Goal: Obtain resource: Obtain resource

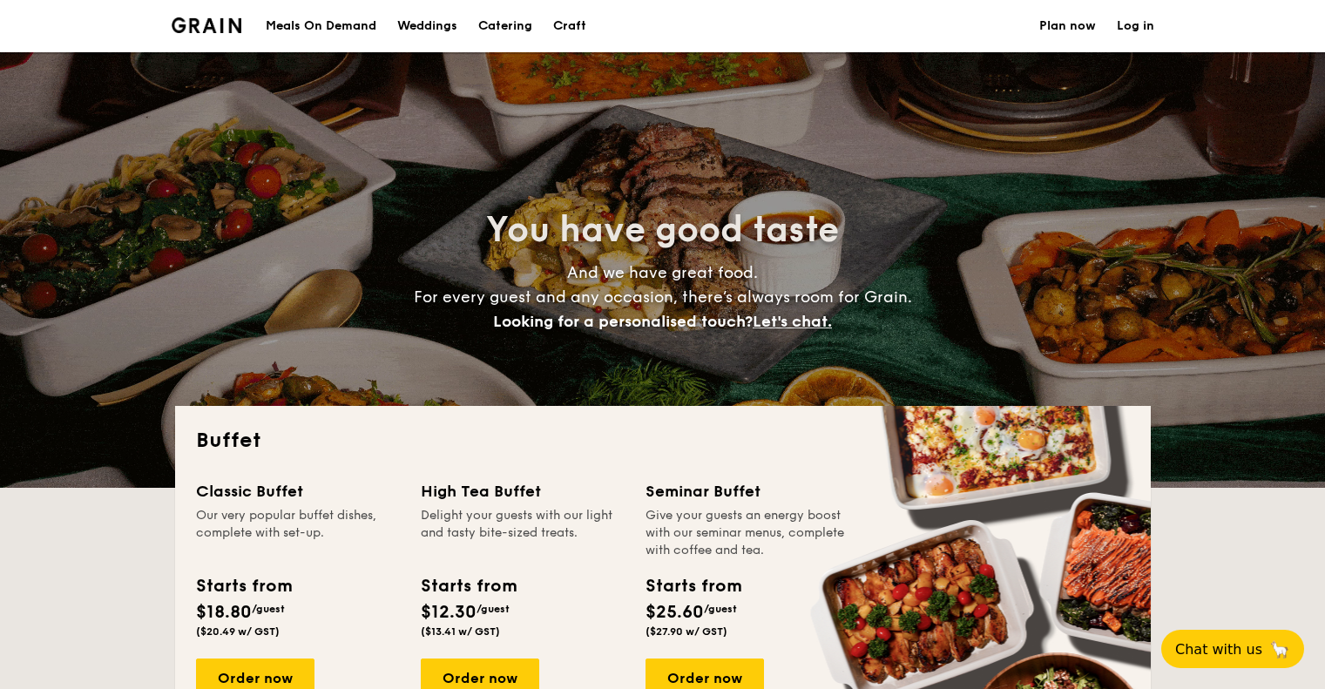
select select
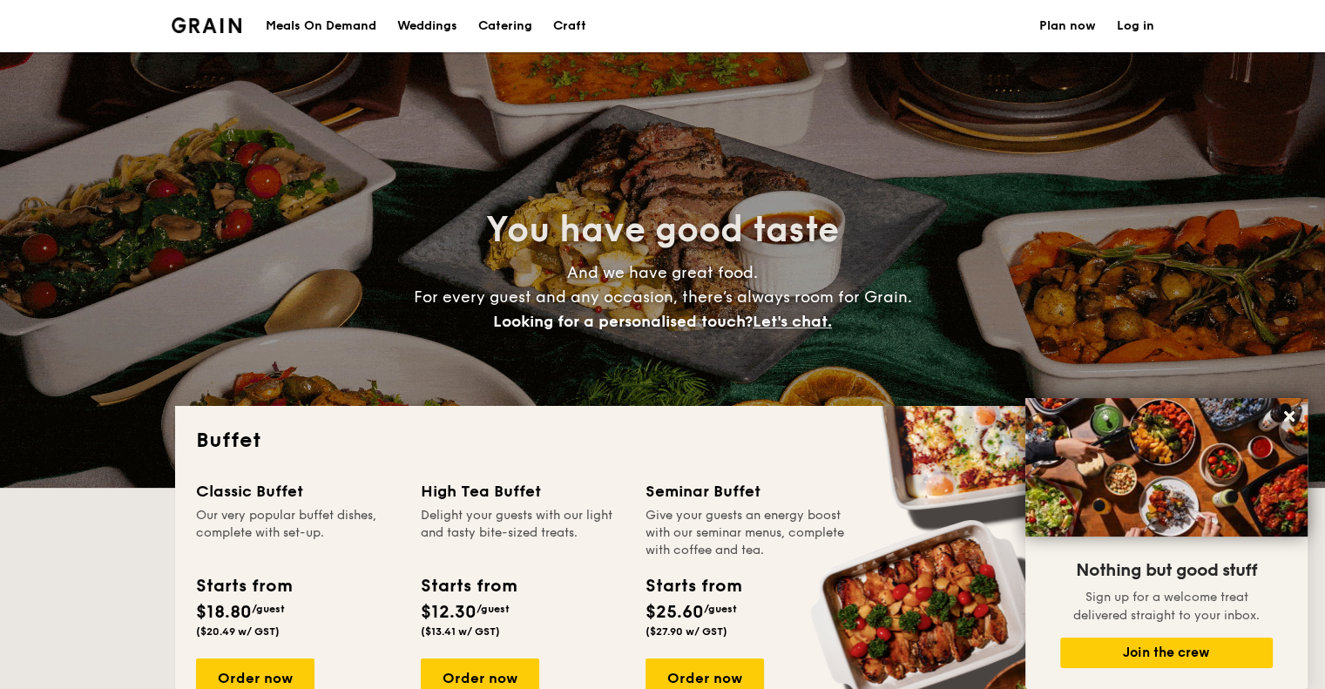
scroll to position [174, 0]
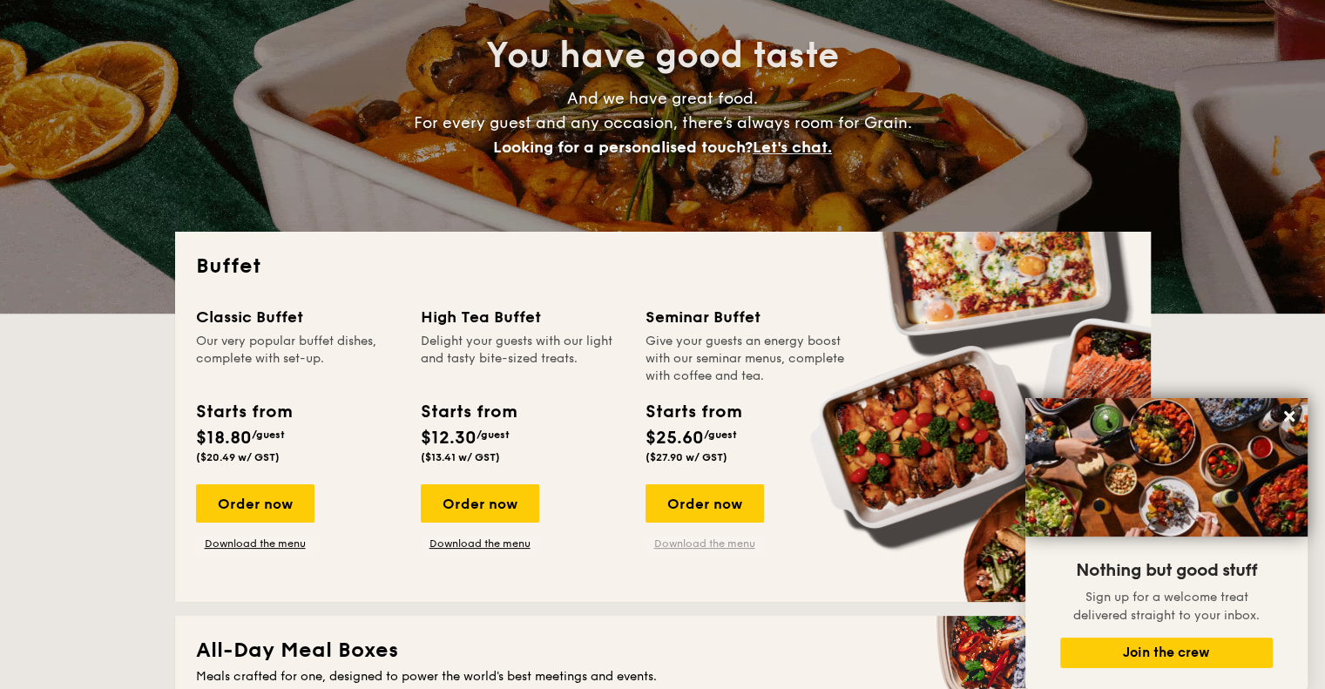
click at [716, 550] on link "Download the menu" at bounding box center [704, 544] width 118 height 14
click at [274, 545] on link "Download the menu" at bounding box center [255, 544] width 118 height 14
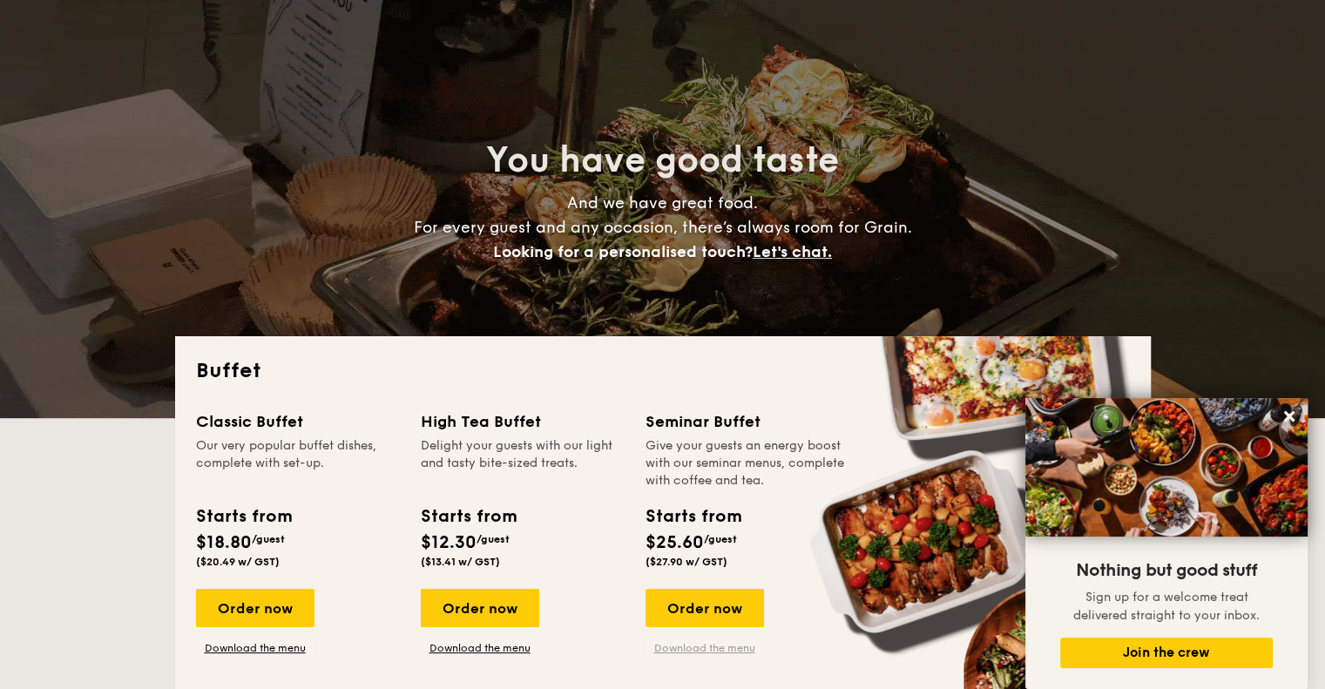
scroll to position [0, 0]
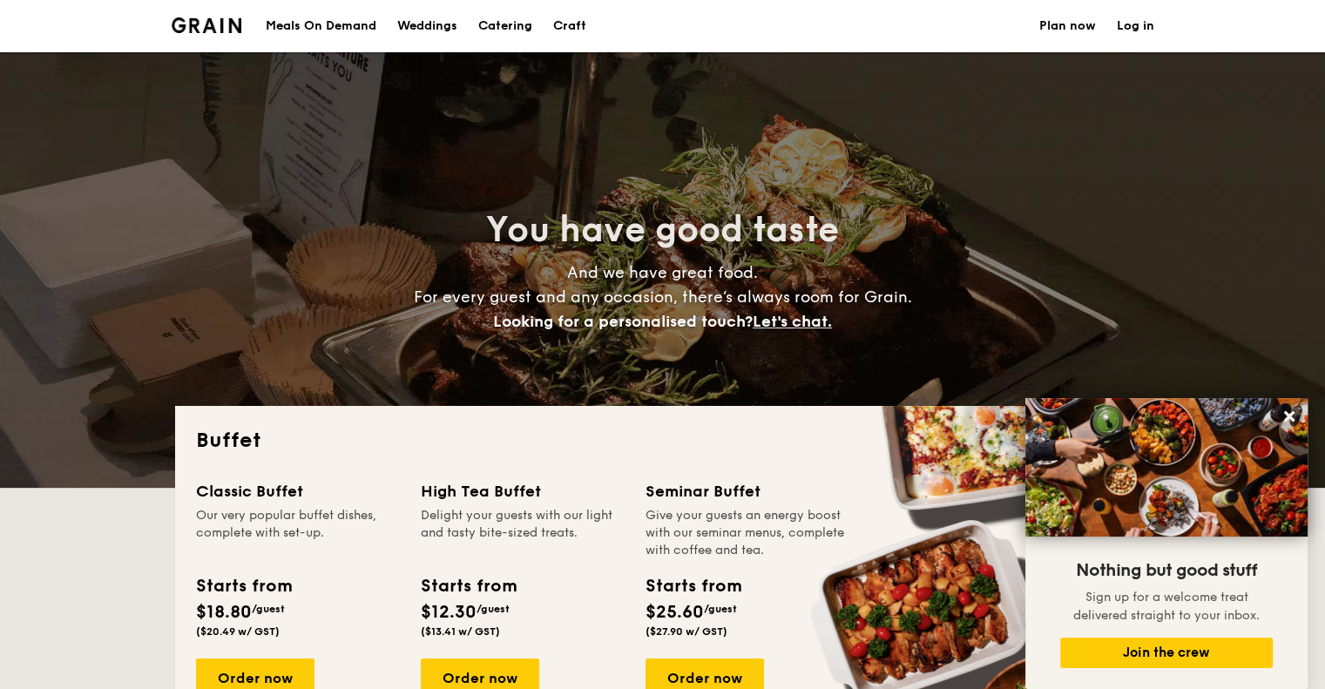
click at [230, 27] on img at bounding box center [207, 25] width 71 height 16
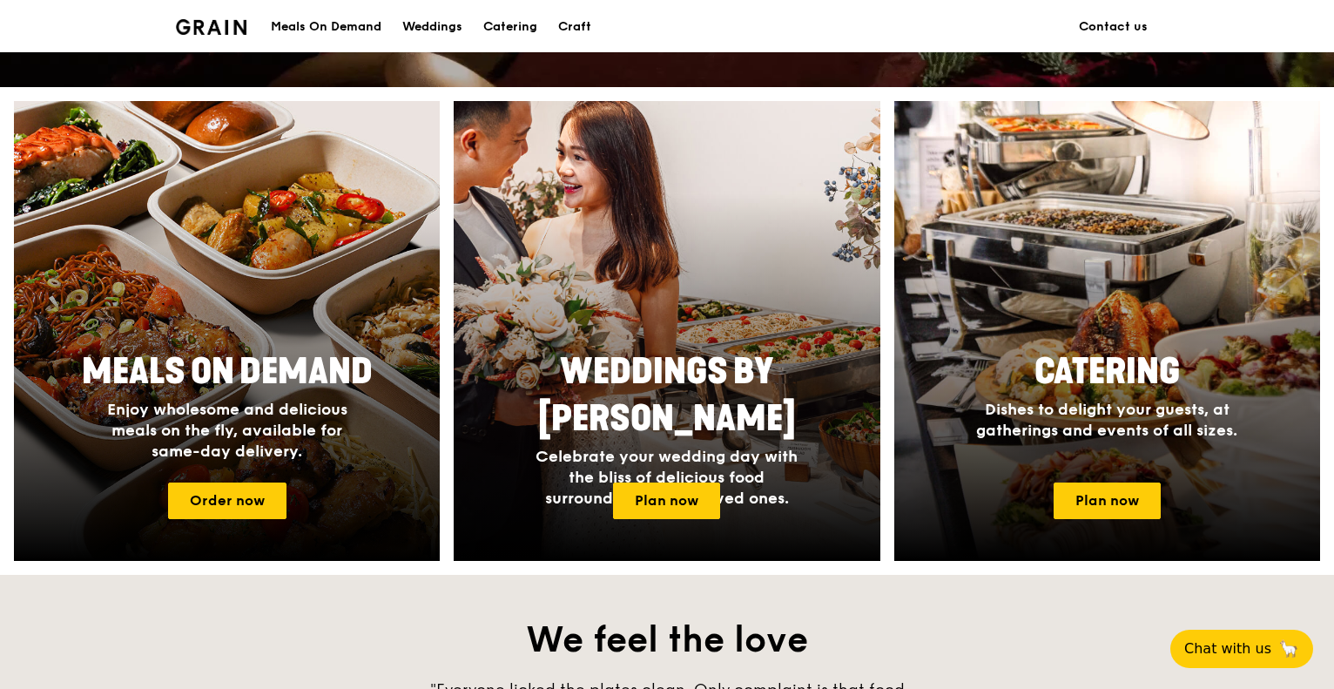
scroll to position [1045, 0]
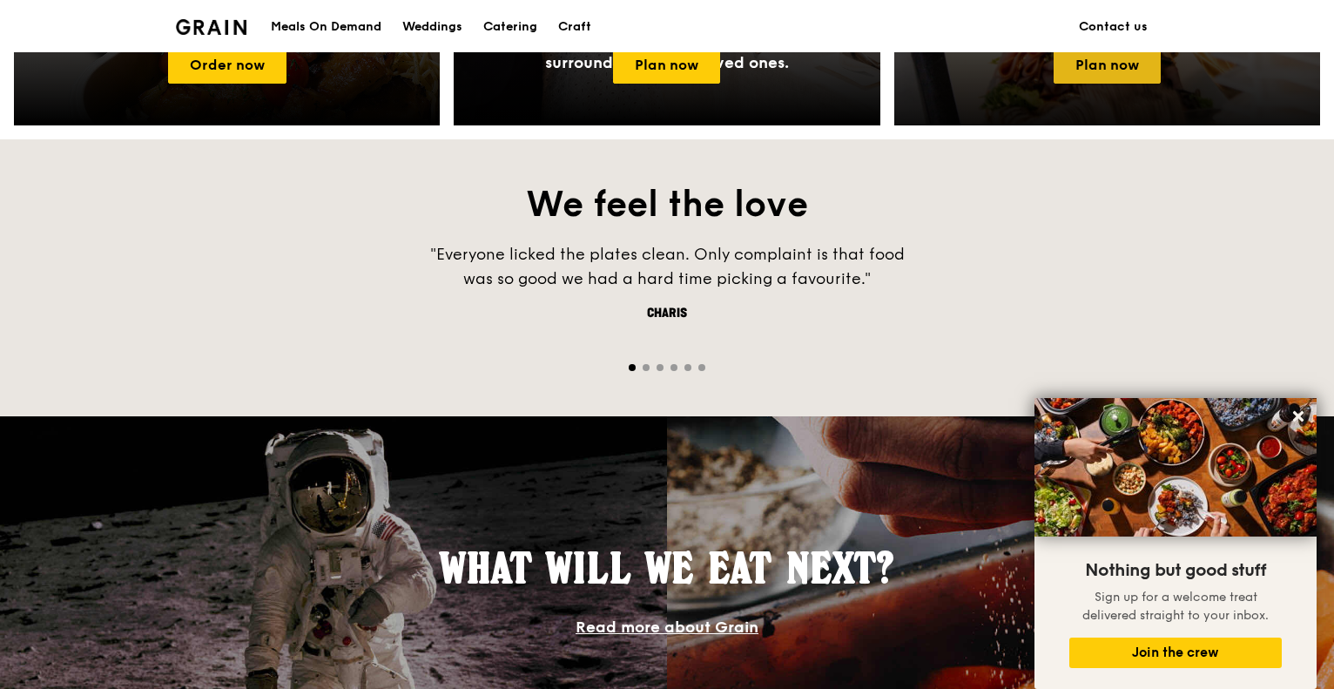
click at [1098, 65] on link "Plan now" at bounding box center [1107, 65] width 107 height 37
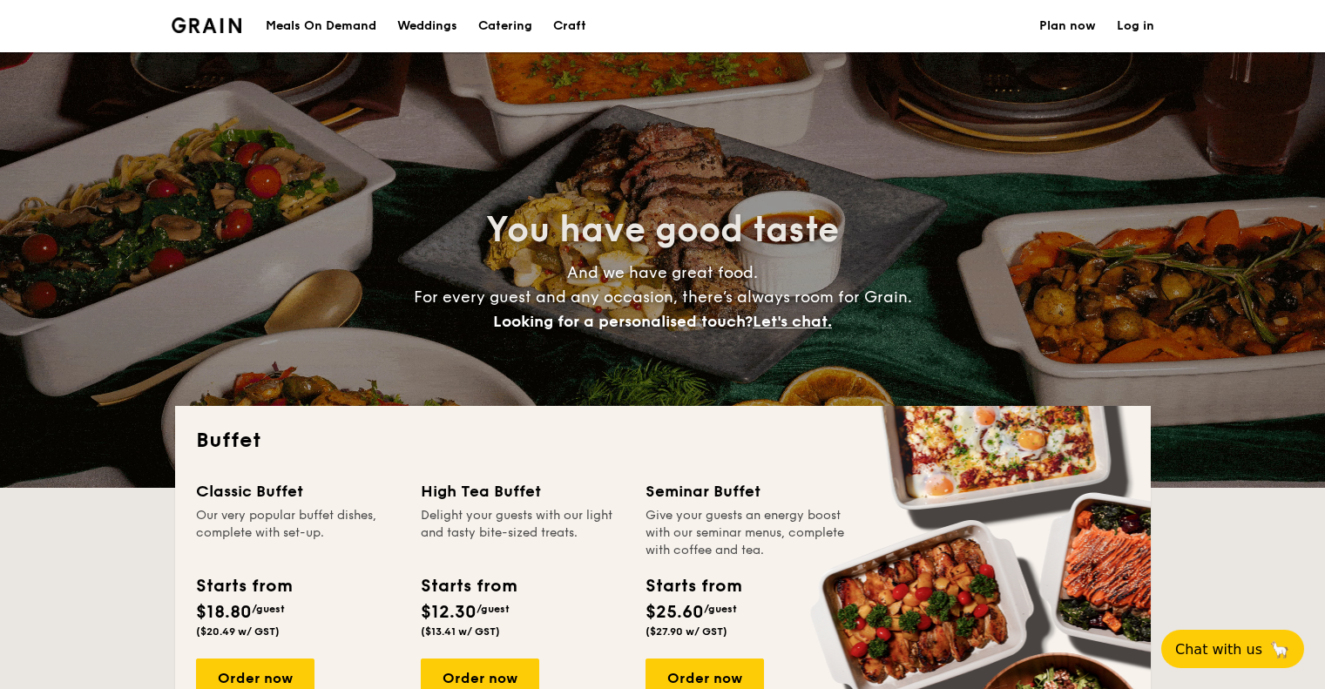
select select
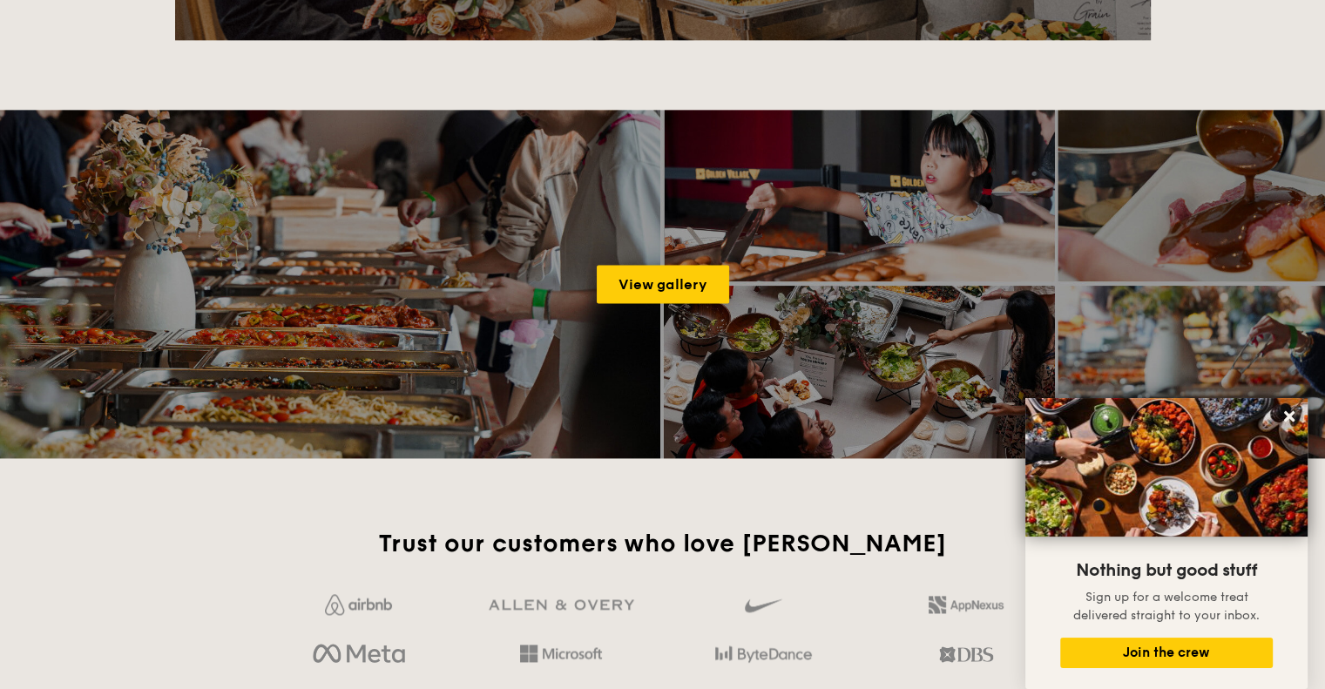
scroll to position [2352, 0]
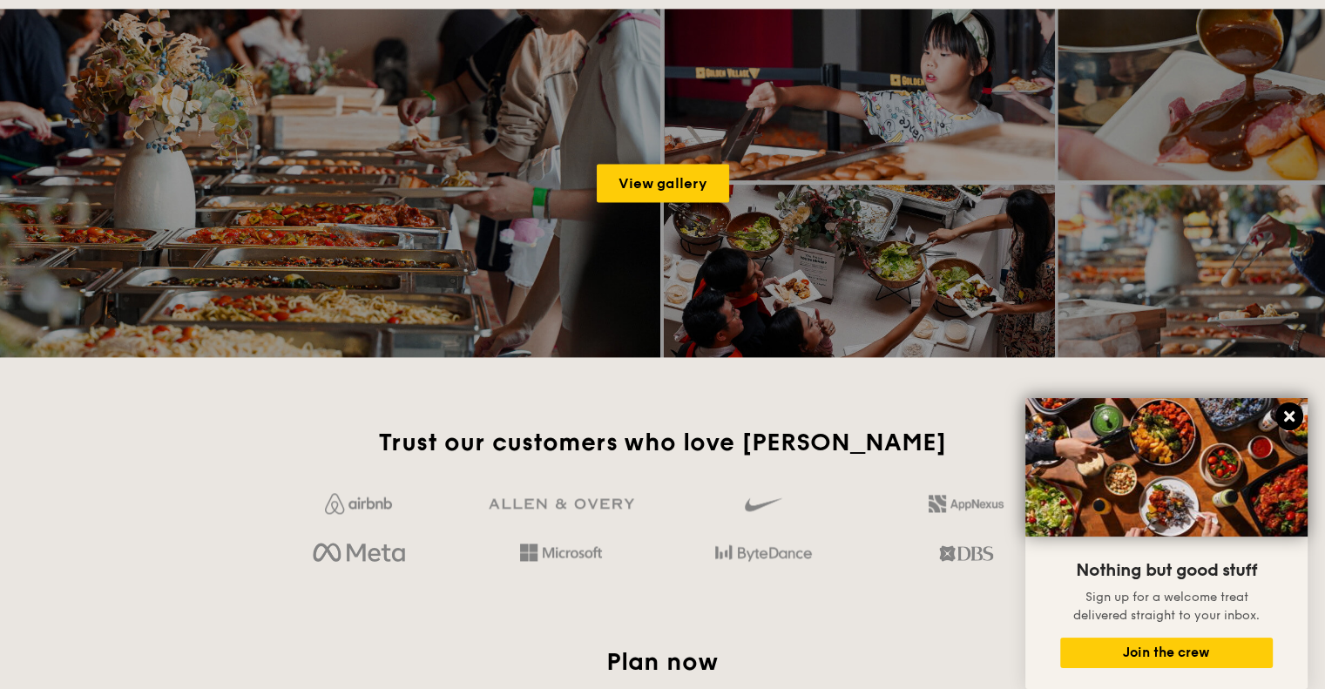
click at [1288, 415] on icon at bounding box center [1289, 416] width 10 height 10
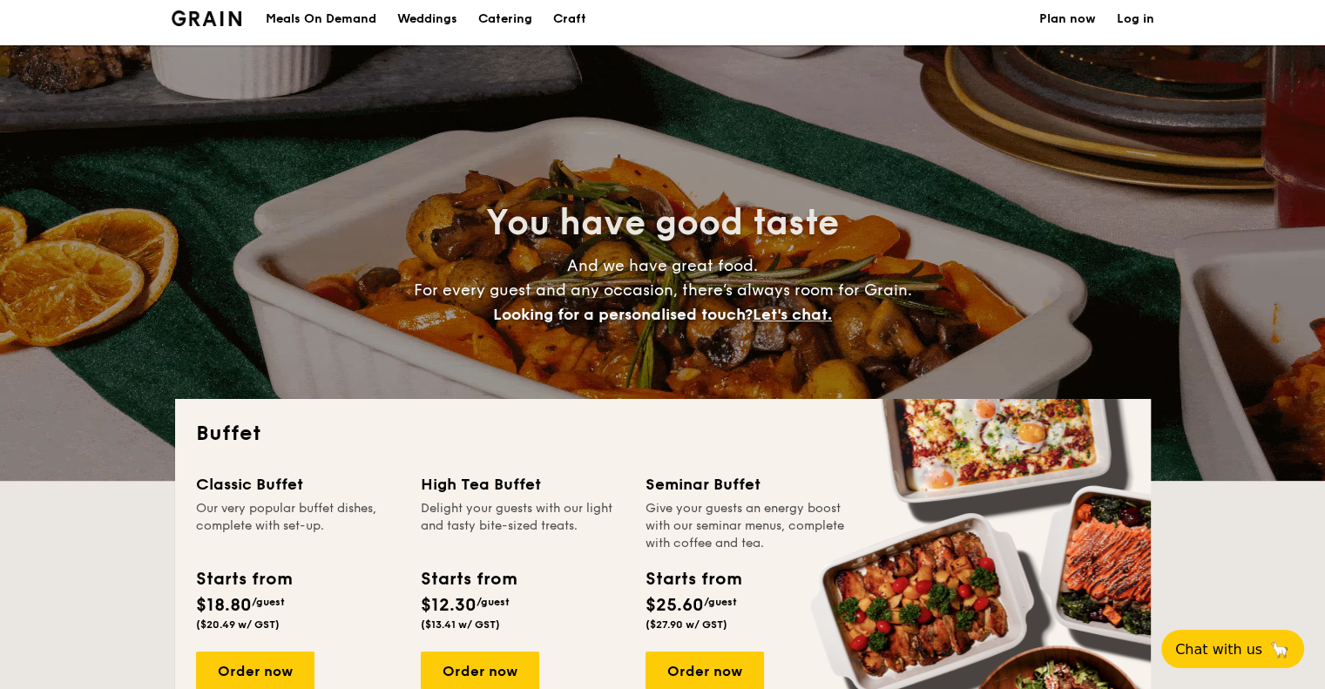
scroll to position [0, 0]
